Goal: Find specific page/section: Find specific page/section

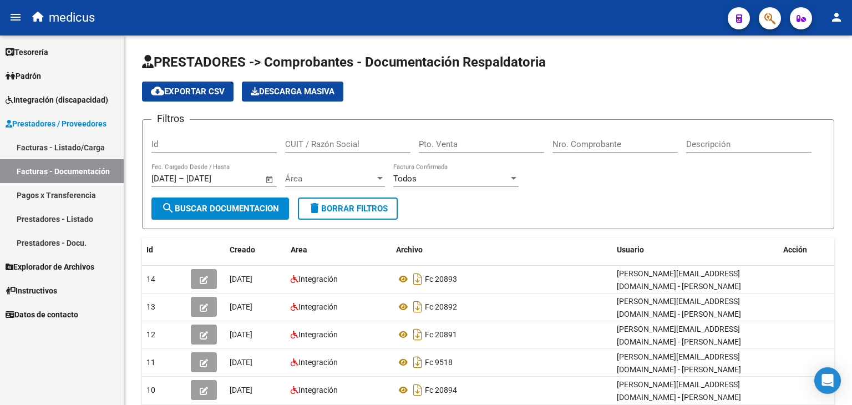
click at [57, 289] on span "Instructivos" at bounding box center [32, 291] width 52 height 12
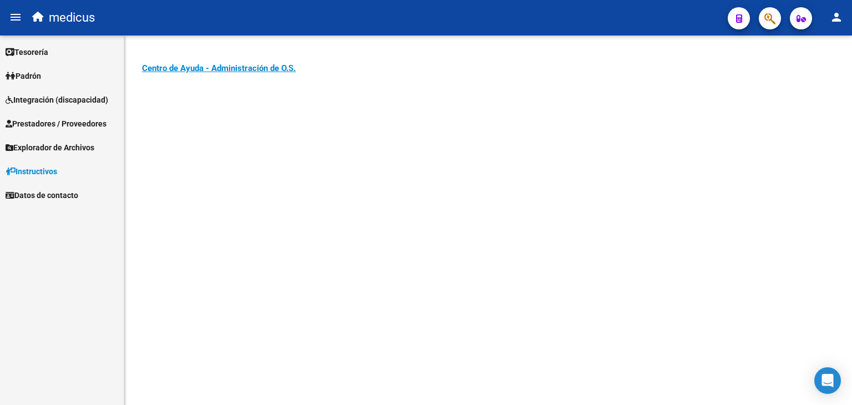
click at [63, 142] on span "Explorador de Archivos" at bounding box center [50, 147] width 89 height 12
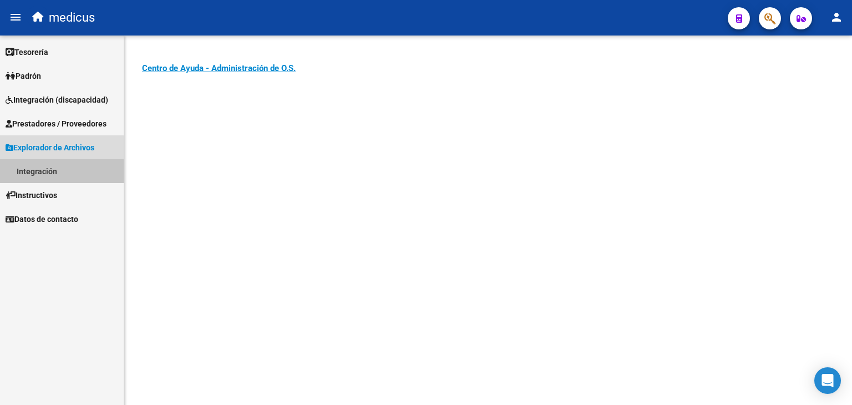
click at [55, 171] on link "Integración" at bounding box center [62, 171] width 124 height 24
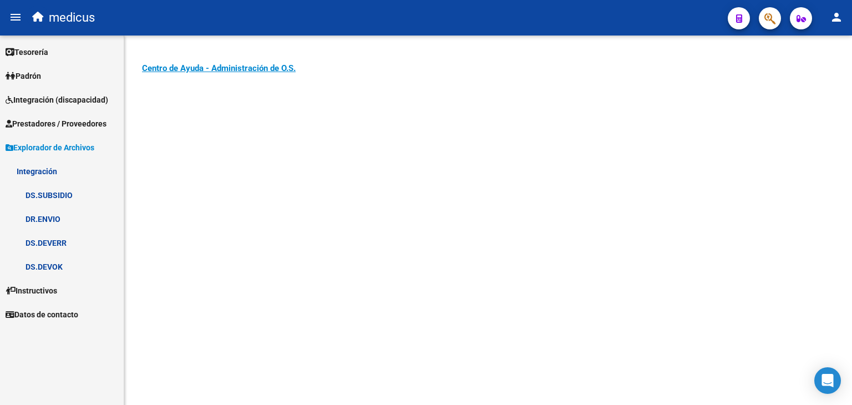
click at [49, 263] on link "DS.DEVOK" at bounding box center [62, 267] width 124 height 24
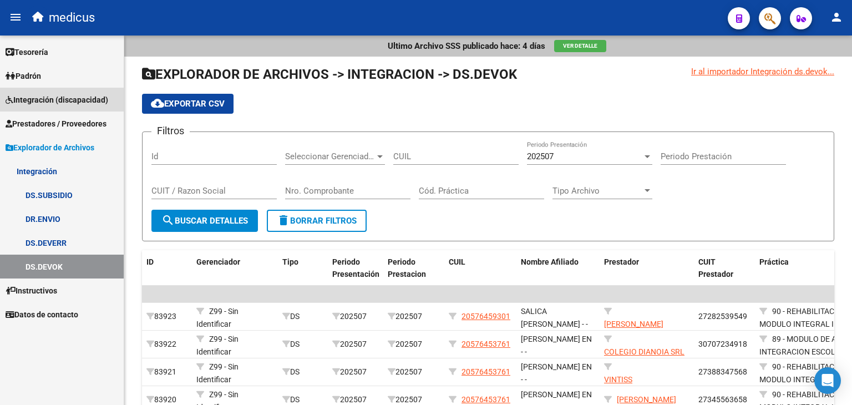
click at [58, 102] on span "Integración (discapacidad)" at bounding box center [57, 100] width 103 height 12
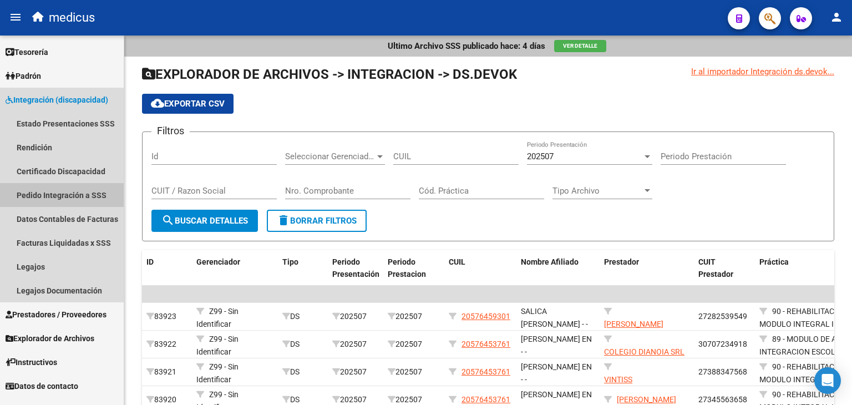
click at [63, 194] on link "Pedido Integración a SSS" at bounding box center [62, 195] width 124 height 24
